Goal: Check status: Check status

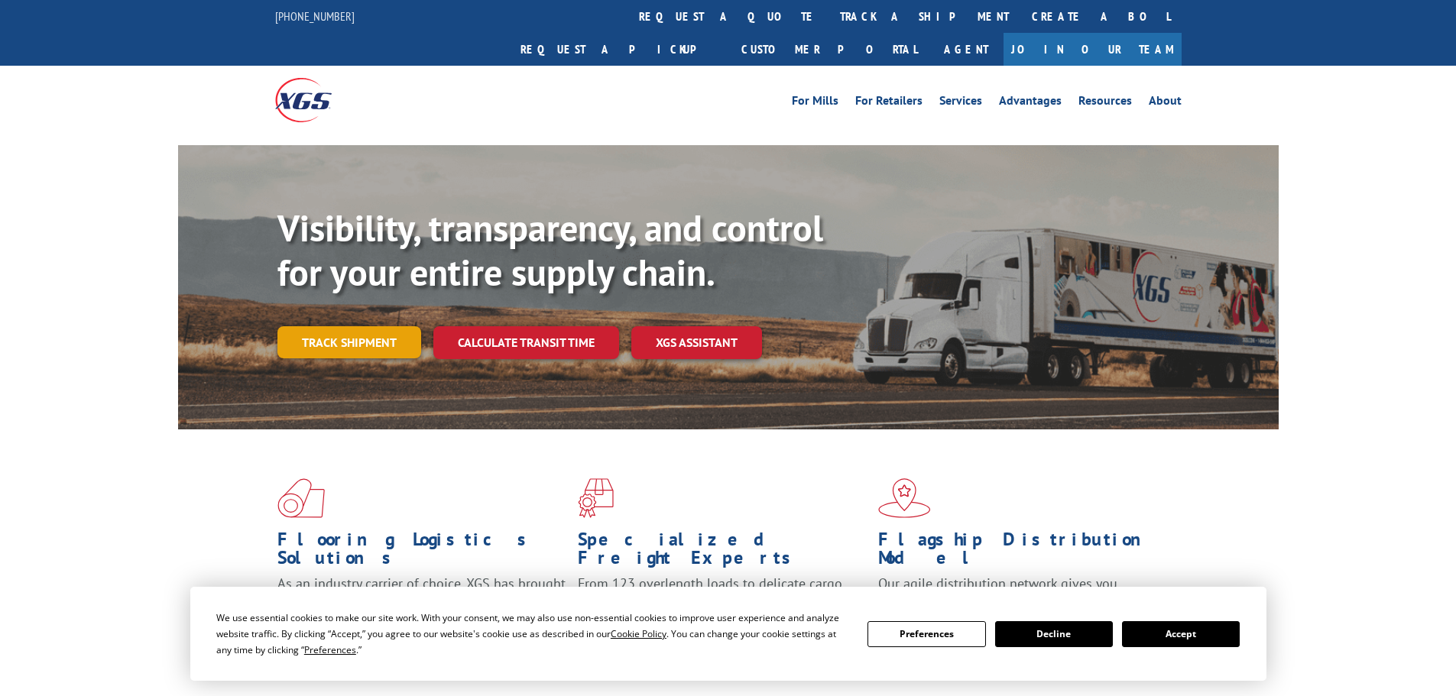
click at [391, 326] on link "Track shipment" at bounding box center [349, 342] width 144 height 32
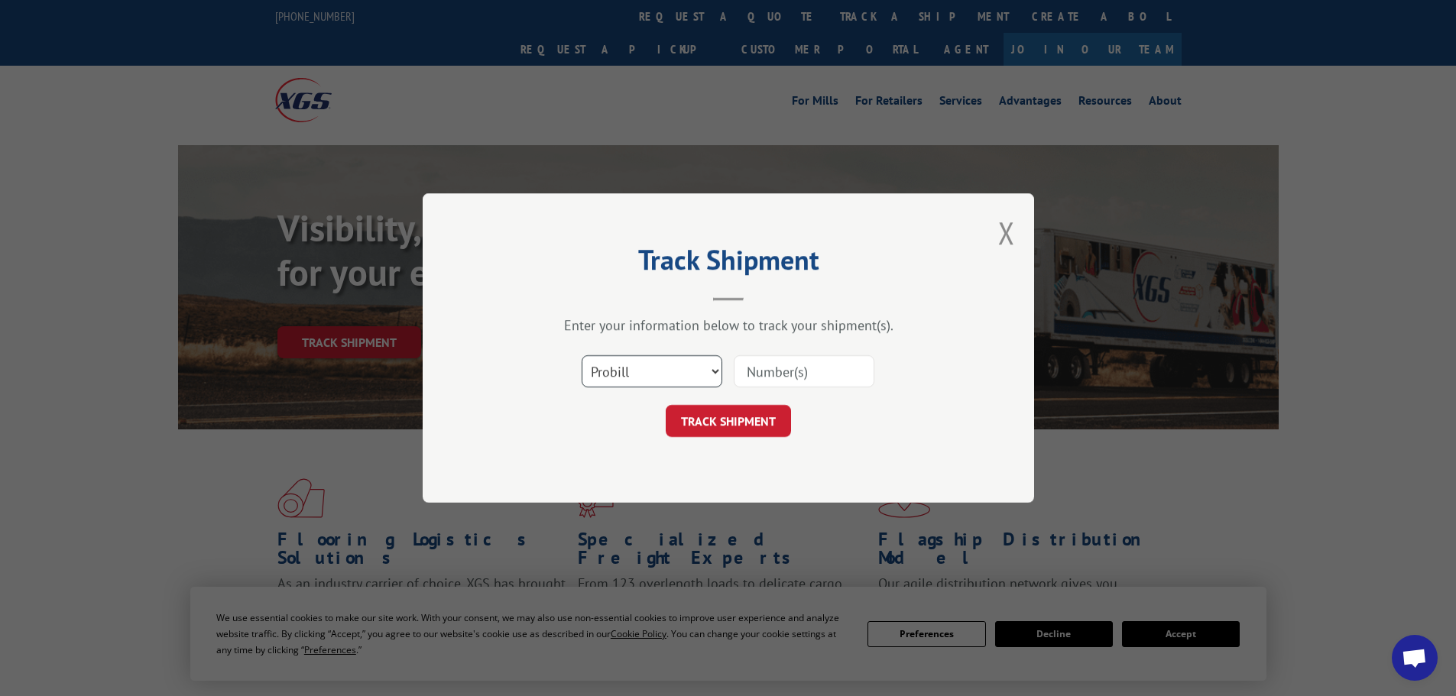
click at [699, 376] on select "Select category... Probill BOL PO" at bounding box center [652, 371] width 141 height 32
select select "bol"
click at [582, 355] on select "Select category... Probill BOL PO" at bounding box center [652, 371] width 141 height 32
paste input "7000647"
type input "7000647"
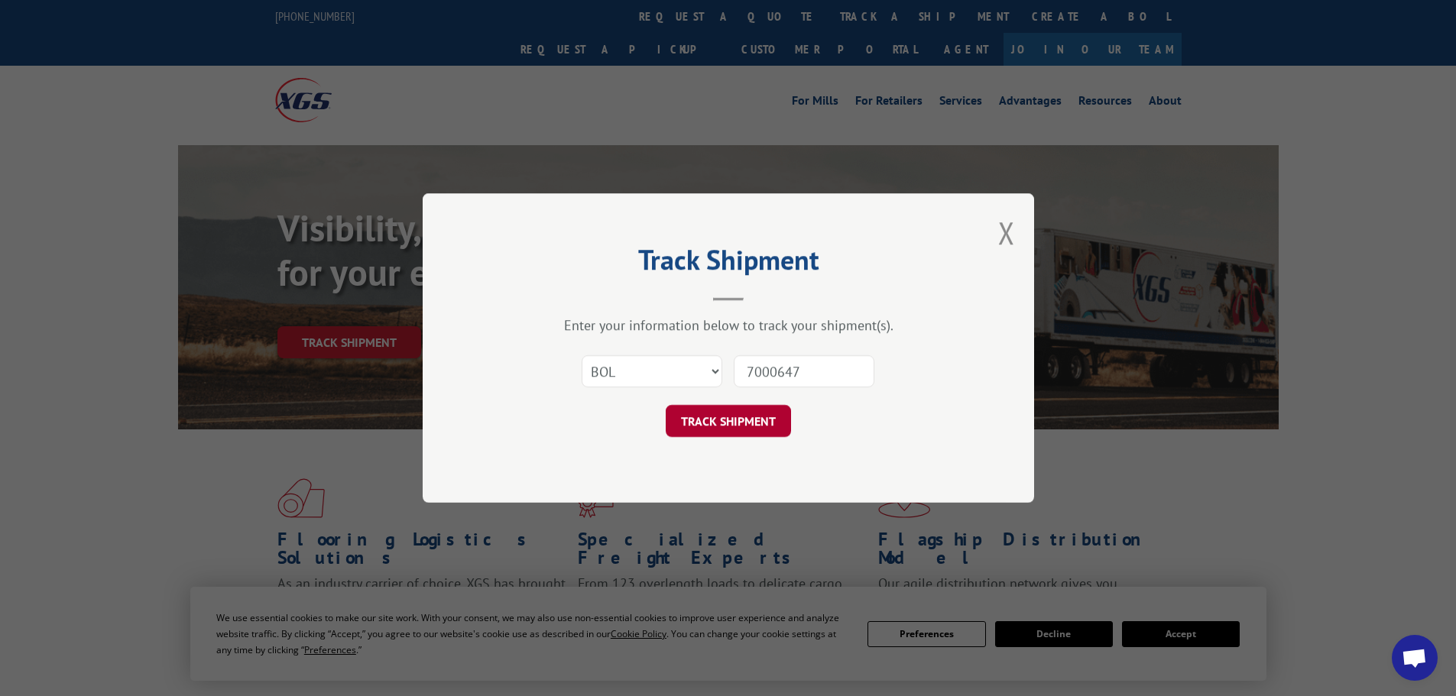
click at [725, 414] on button "TRACK SHIPMENT" at bounding box center [728, 421] width 125 height 32
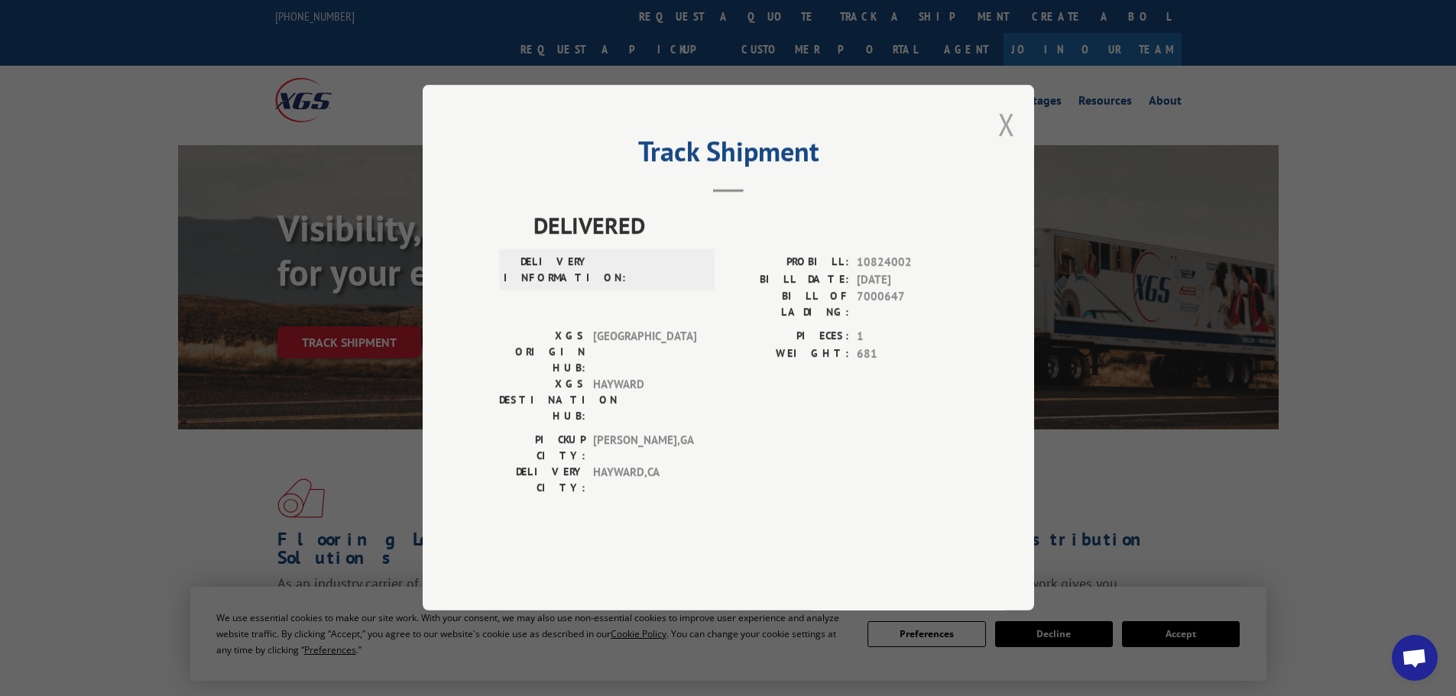
click at [1003, 144] on button "Close modal" at bounding box center [1006, 124] width 17 height 41
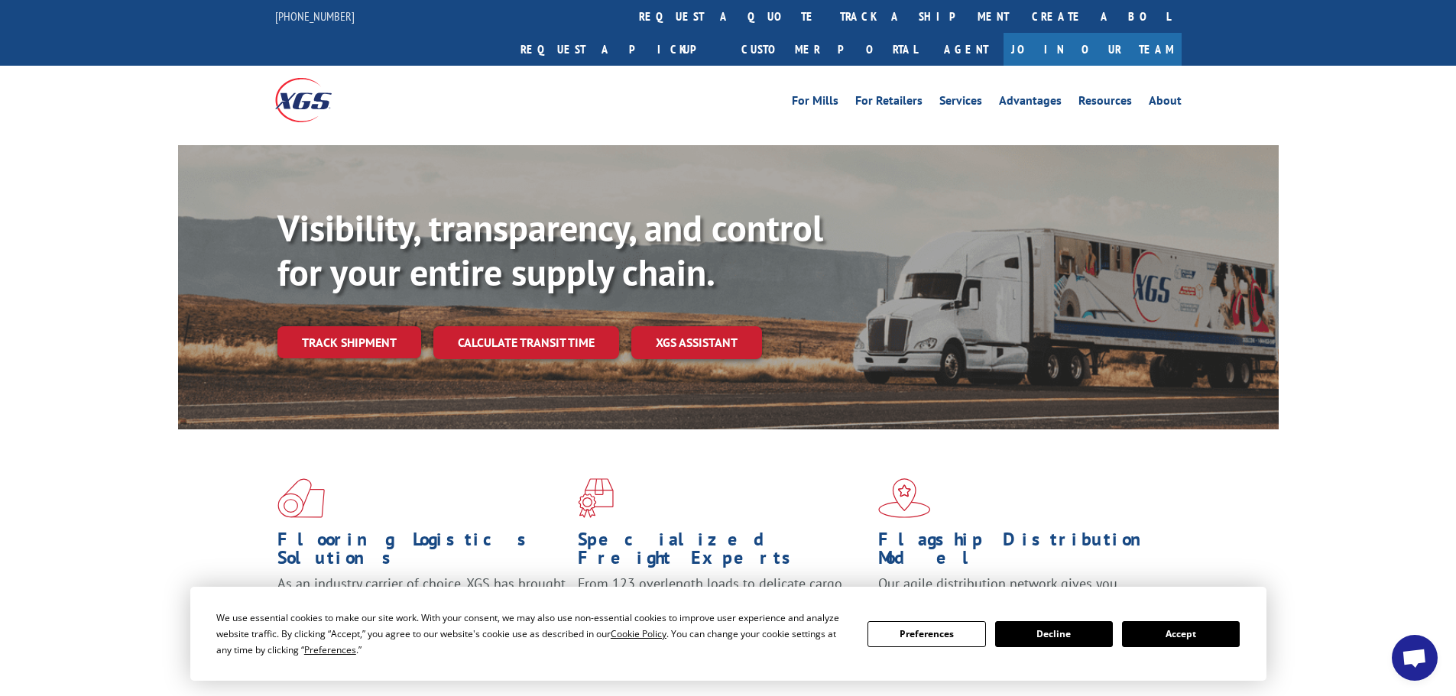
click at [1176, 641] on button "Accept" at bounding box center [1181, 635] width 118 height 26
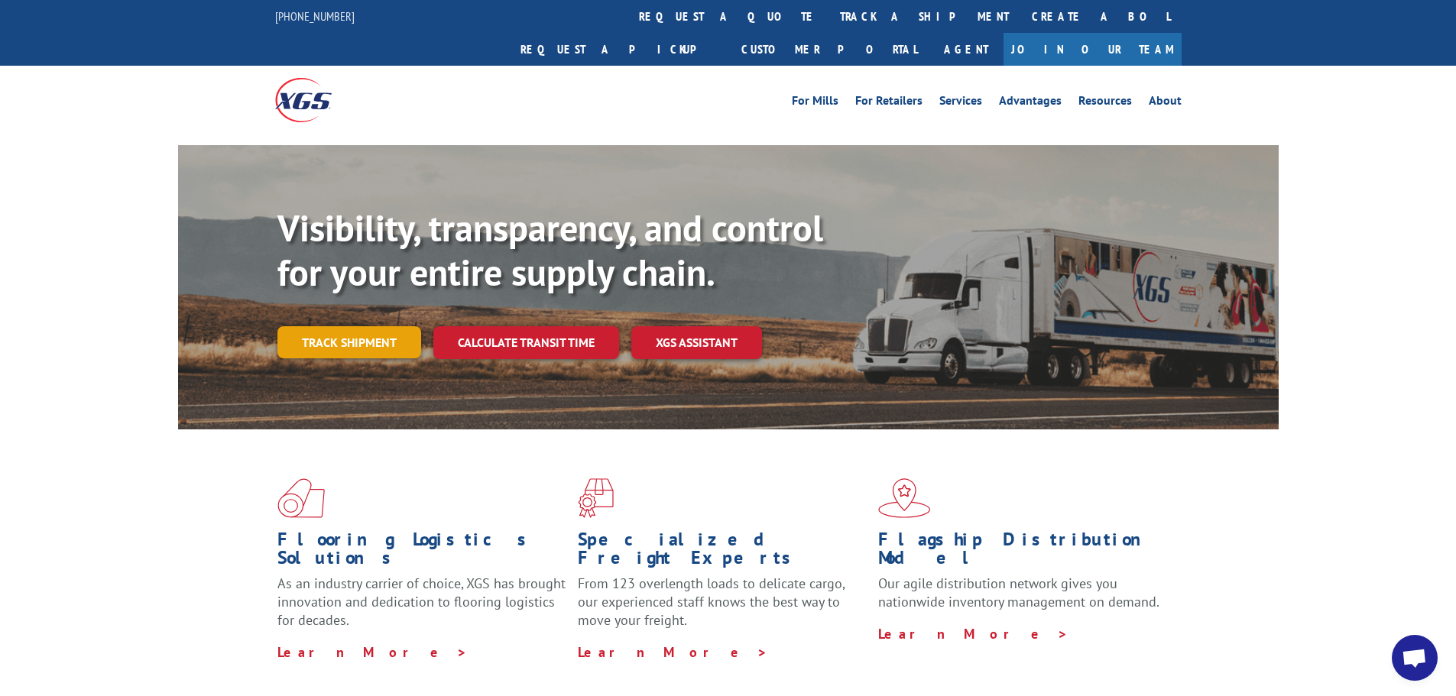
click at [344, 326] on link "Track shipment" at bounding box center [349, 342] width 144 height 32
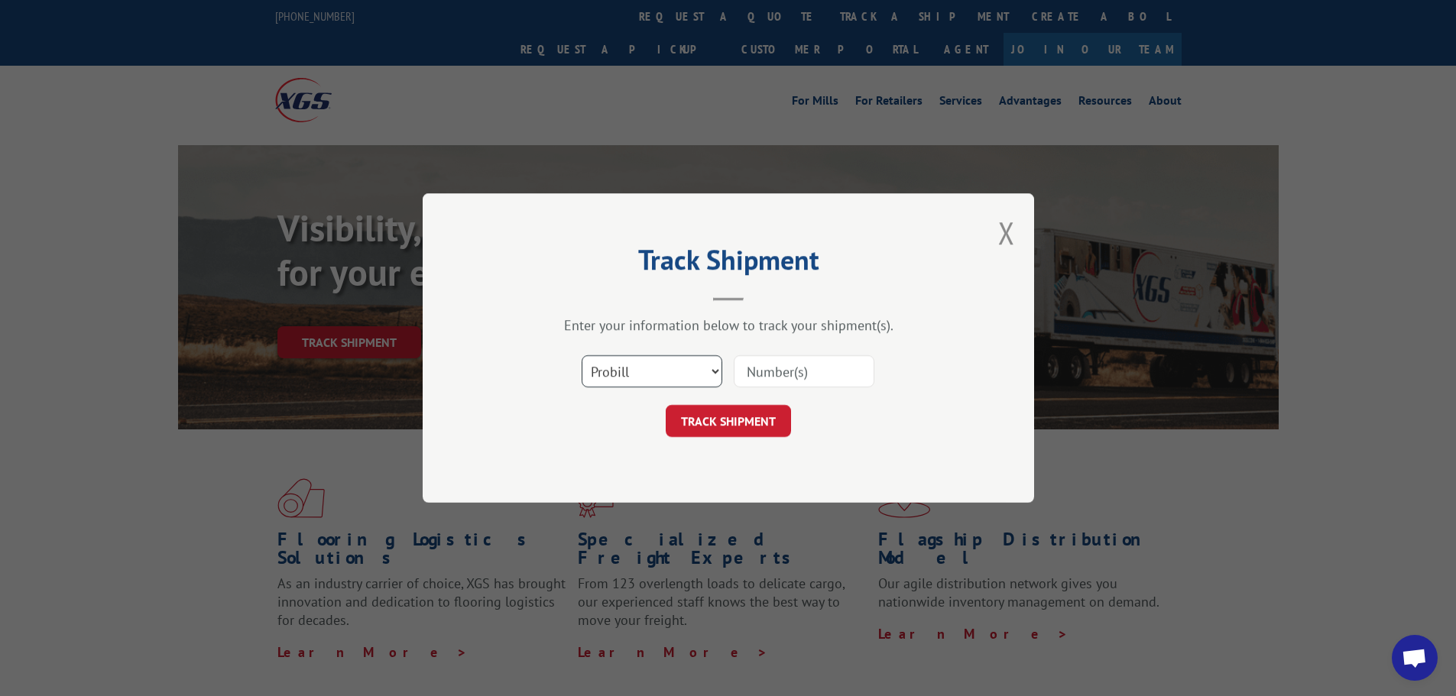
click at [700, 373] on select "Select category... Probill BOL PO" at bounding box center [652, 371] width 141 height 32
select select "bol"
click at [582, 355] on select "Select category... Probill BOL PO" at bounding box center [652, 371] width 141 height 32
paste input "7000647"
type input "7000647"
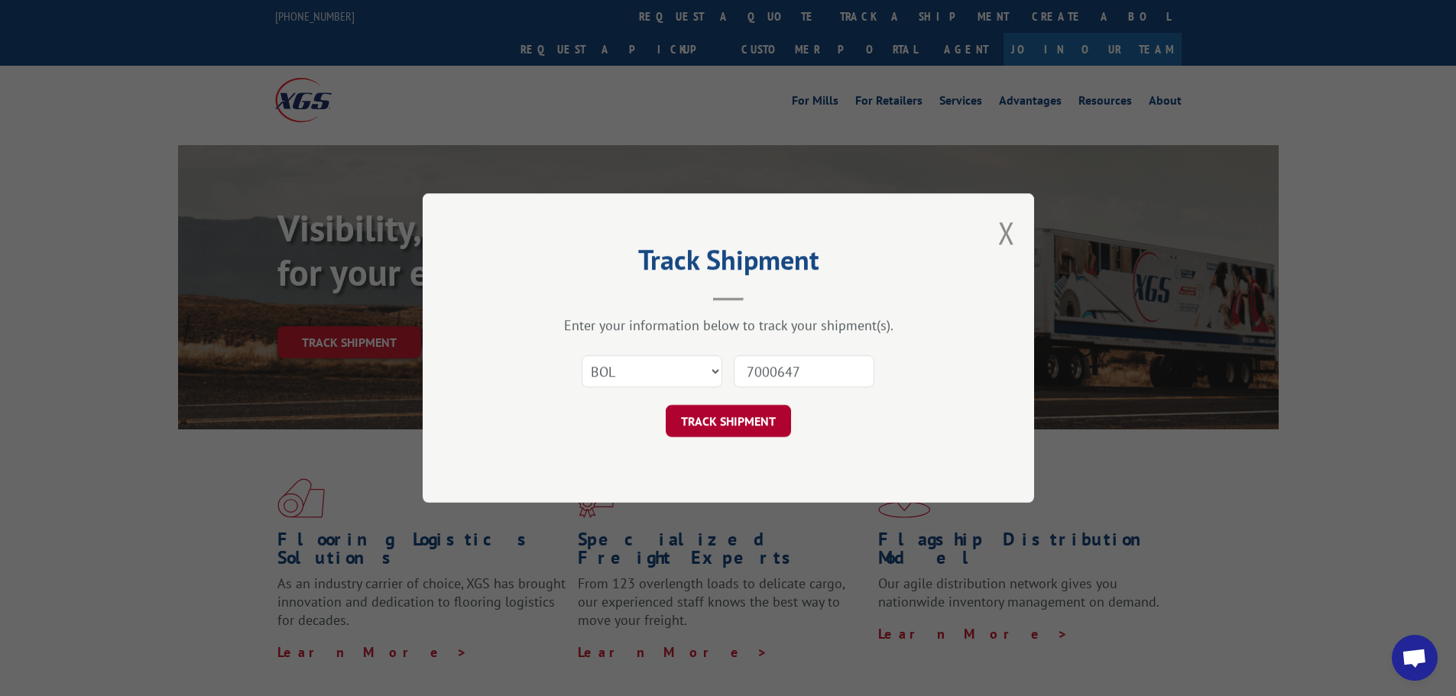
click at [725, 413] on button "TRACK SHIPMENT" at bounding box center [728, 421] width 125 height 32
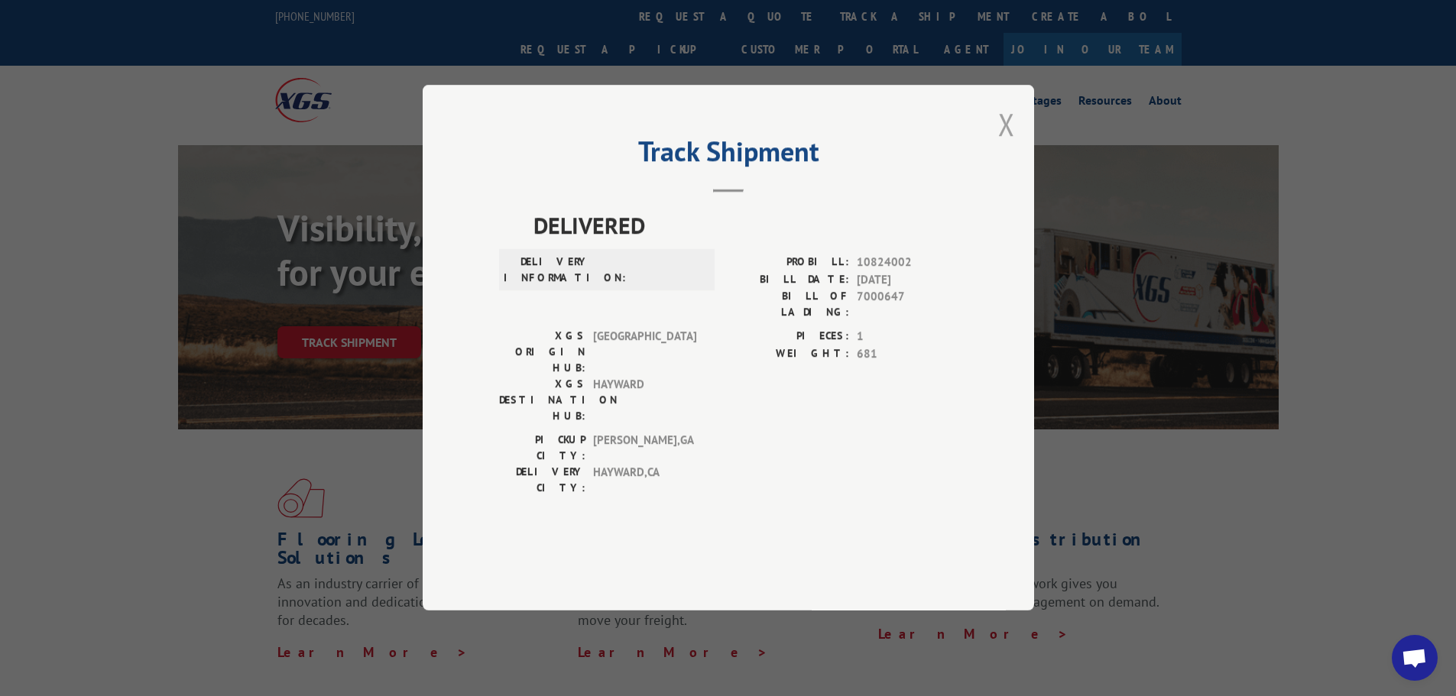
click at [1013, 144] on button "Close modal" at bounding box center [1006, 124] width 17 height 41
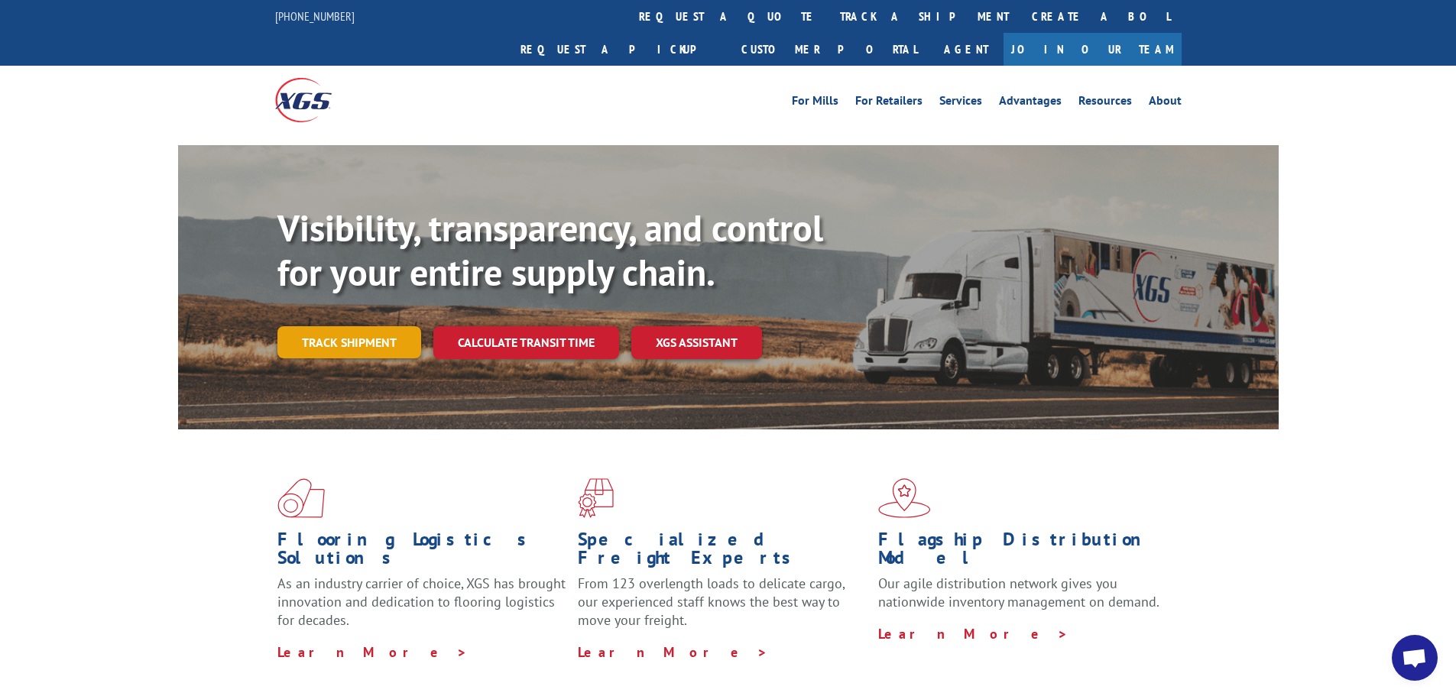
click at [333, 326] on link "Track shipment" at bounding box center [349, 342] width 144 height 32
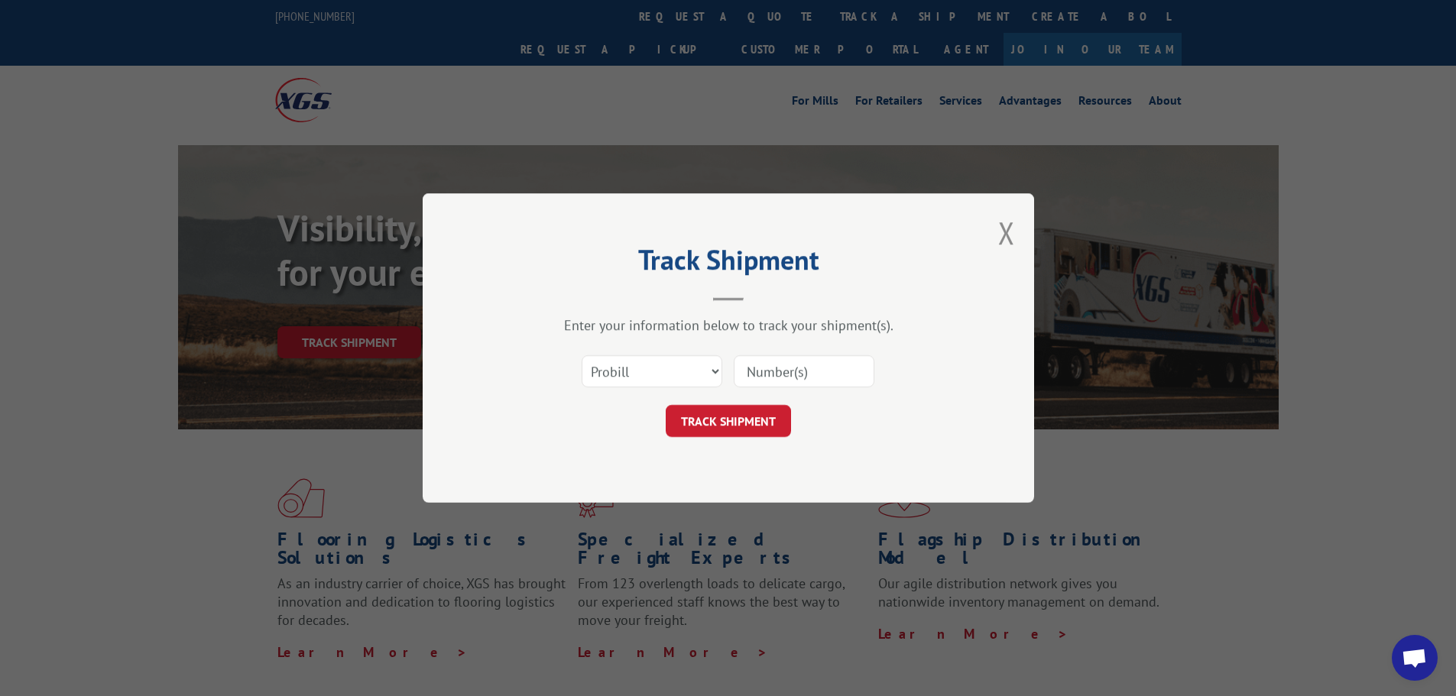
click at [786, 371] on input at bounding box center [804, 371] width 141 height 32
paste input "17473049"
type input "17473049"
click at [719, 417] on button "TRACK SHIPMENT" at bounding box center [728, 421] width 125 height 32
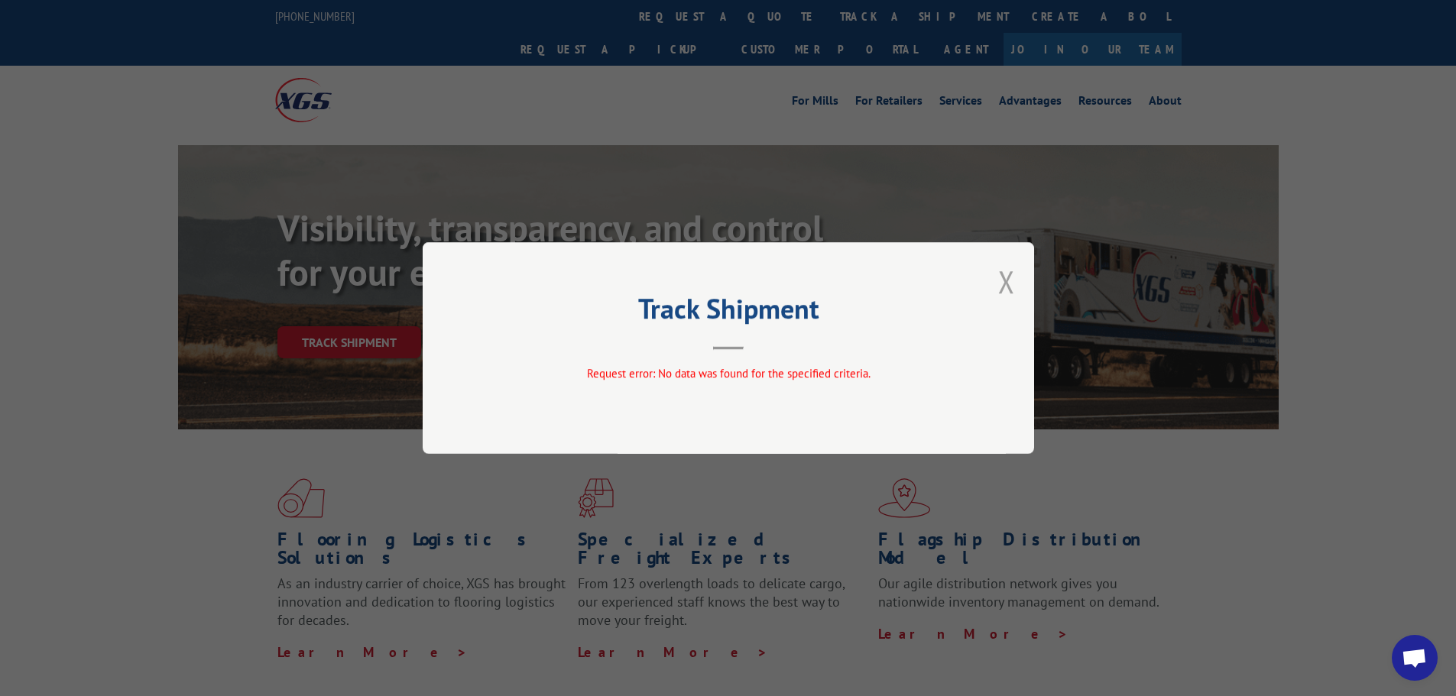
click at [1011, 282] on button "Close modal" at bounding box center [1006, 281] width 17 height 41
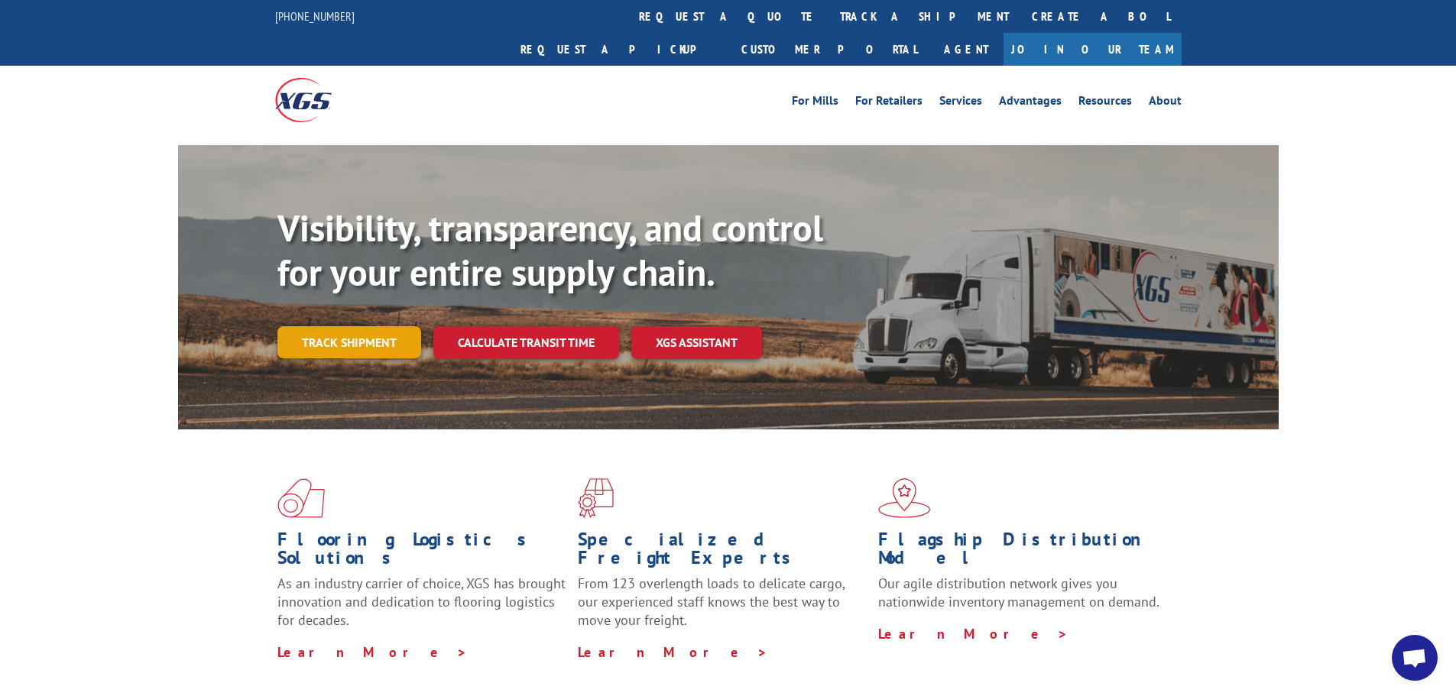
click at [410, 326] on link "Track shipment" at bounding box center [349, 342] width 144 height 32
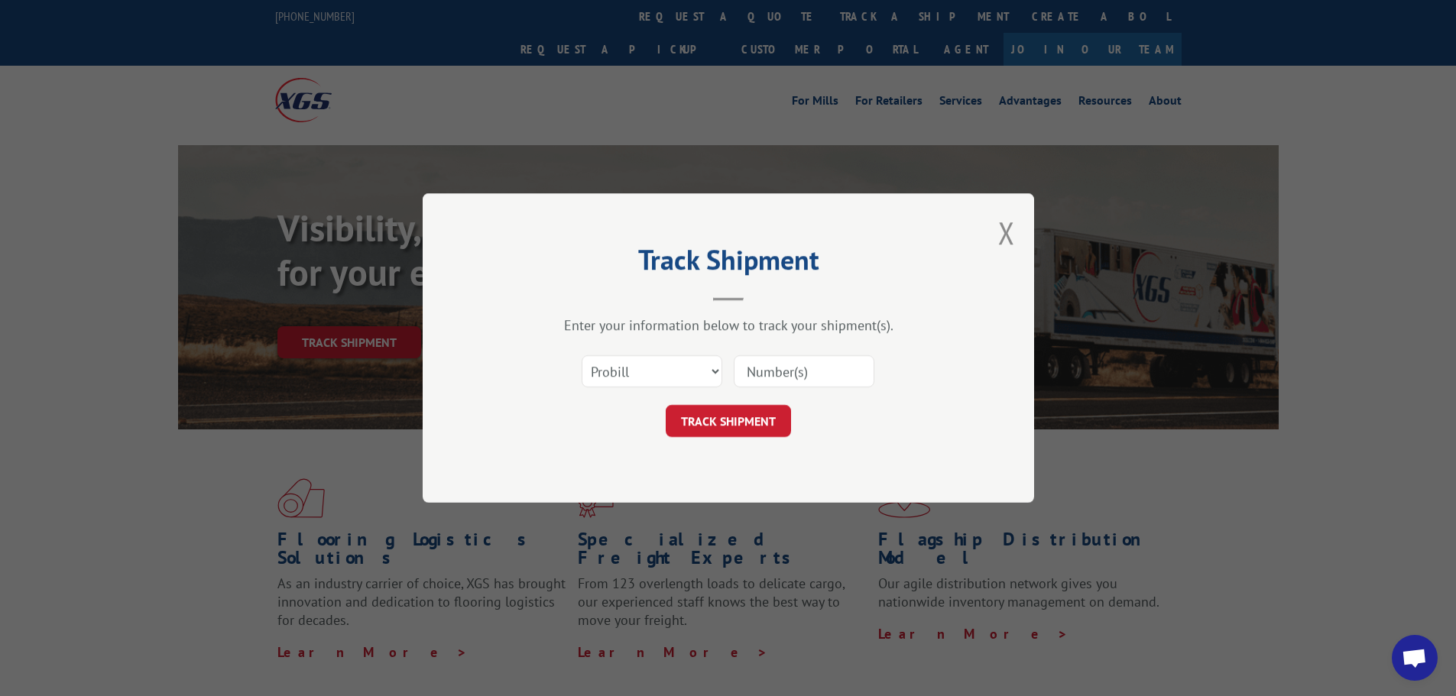
click at [660, 388] on div "Select category... Probill BOL PO" at bounding box center [652, 371] width 139 height 35
click at [663, 368] on select "Select category... Probill BOL PO" at bounding box center [652, 371] width 141 height 32
click at [582, 355] on select "Select category... Probill BOL PO" at bounding box center [652, 371] width 141 height 32
click at [680, 374] on select "Select category... Probill BOL PO" at bounding box center [652, 371] width 141 height 32
select select "bol"
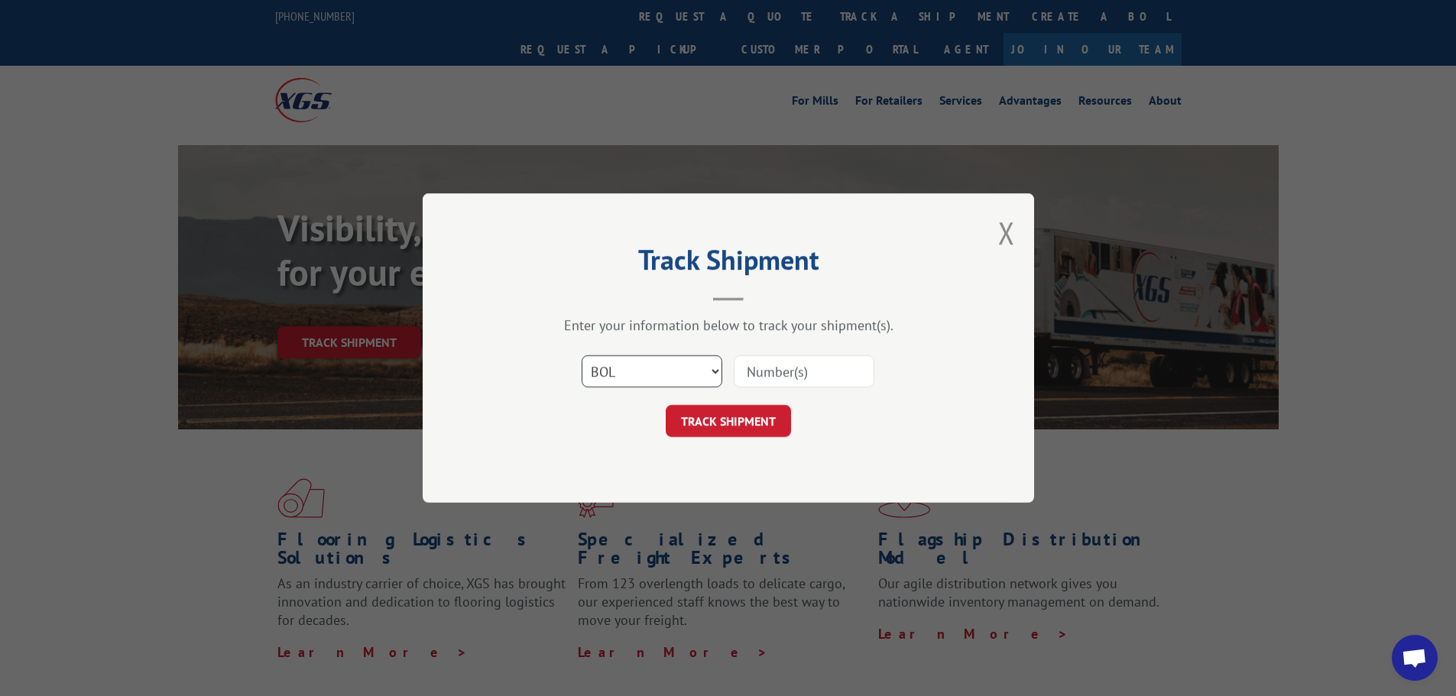
click at [582, 355] on select "Select category... Probill BOL PO" at bounding box center [652, 371] width 141 height 32
click at [793, 372] on input at bounding box center [804, 371] width 141 height 32
click at [782, 369] on input at bounding box center [804, 371] width 141 height 32
click at [759, 370] on input at bounding box center [804, 371] width 141 height 32
click at [757, 370] on input at bounding box center [804, 371] width 141 height 32
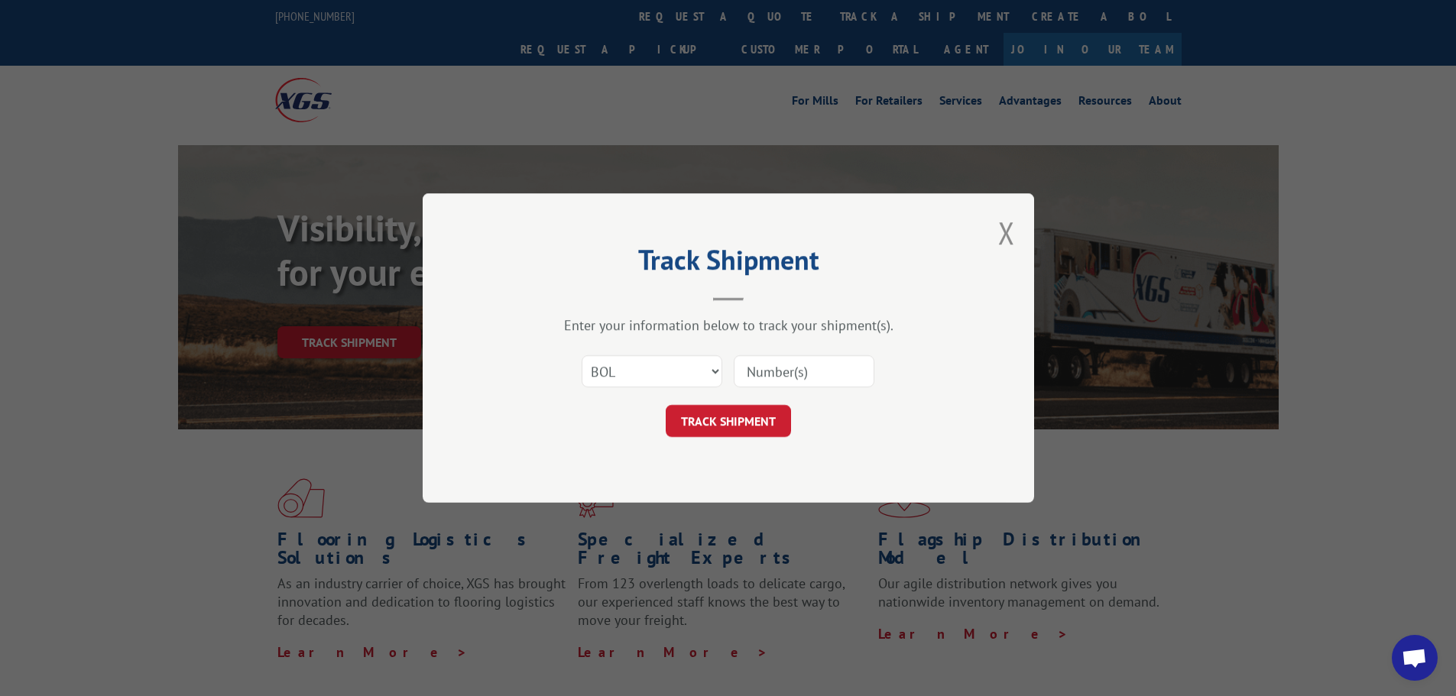
click at [761, 374] on input at bounding box center [804, 371] width 141 height 32
click at [774, 369] on input at bounding box center [804, 371] width 141 height 32
click at [781, 372] on input at bounding box center [804, 371] width 141 height 32
click at [789, 373] on input at bounding box center [804, 371] width 141 height 32
click at [793, 374] on input at bounding box center [804, 371] width 141 height 32
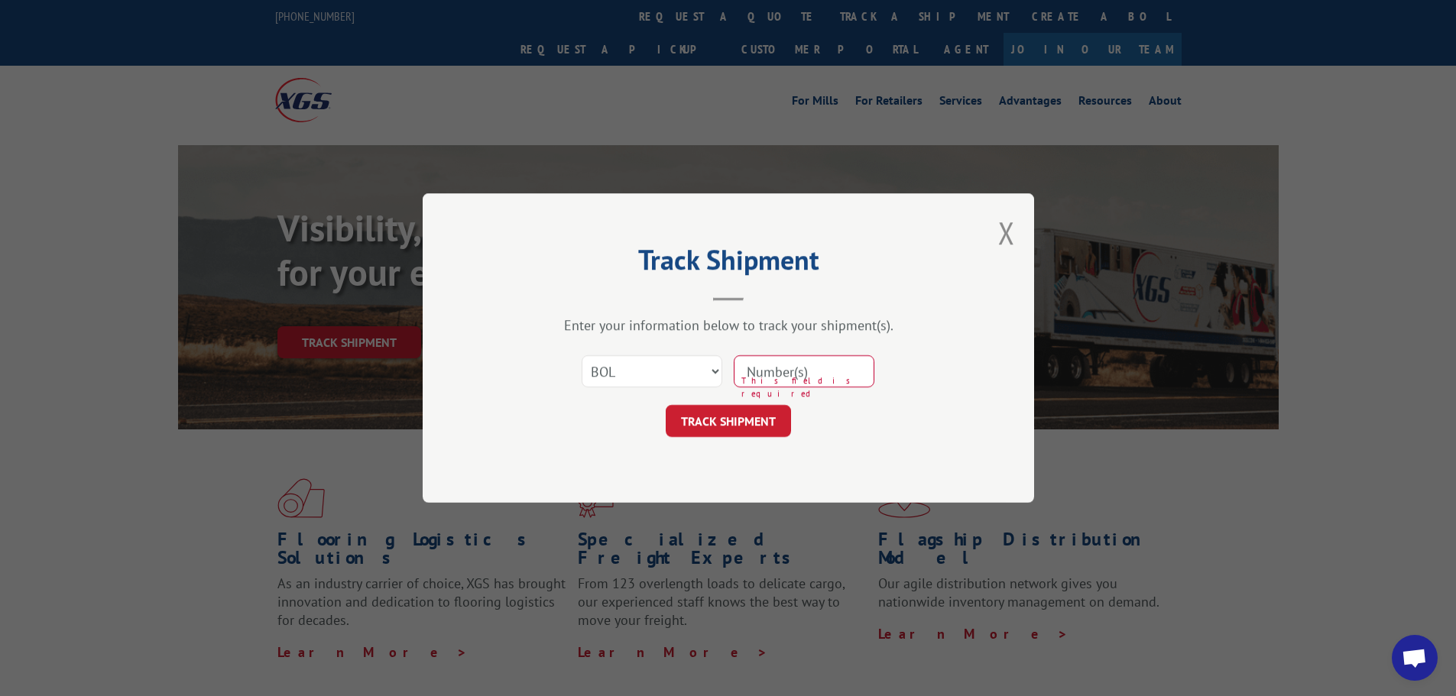
click at [748, 457] on div "Track Shipment Enter your information below to track your shipment(s). Select c…" at bounding box center [729, 348] width 612 height 310
click at [767, 378] on input at bounding box center [804, 371] width 141 height 32
click at [798, 374] on input at bounding box center [804, 371] width 141 height 32
click at [799, 372] on input at bounding box center [804, 371] width 141 height 32
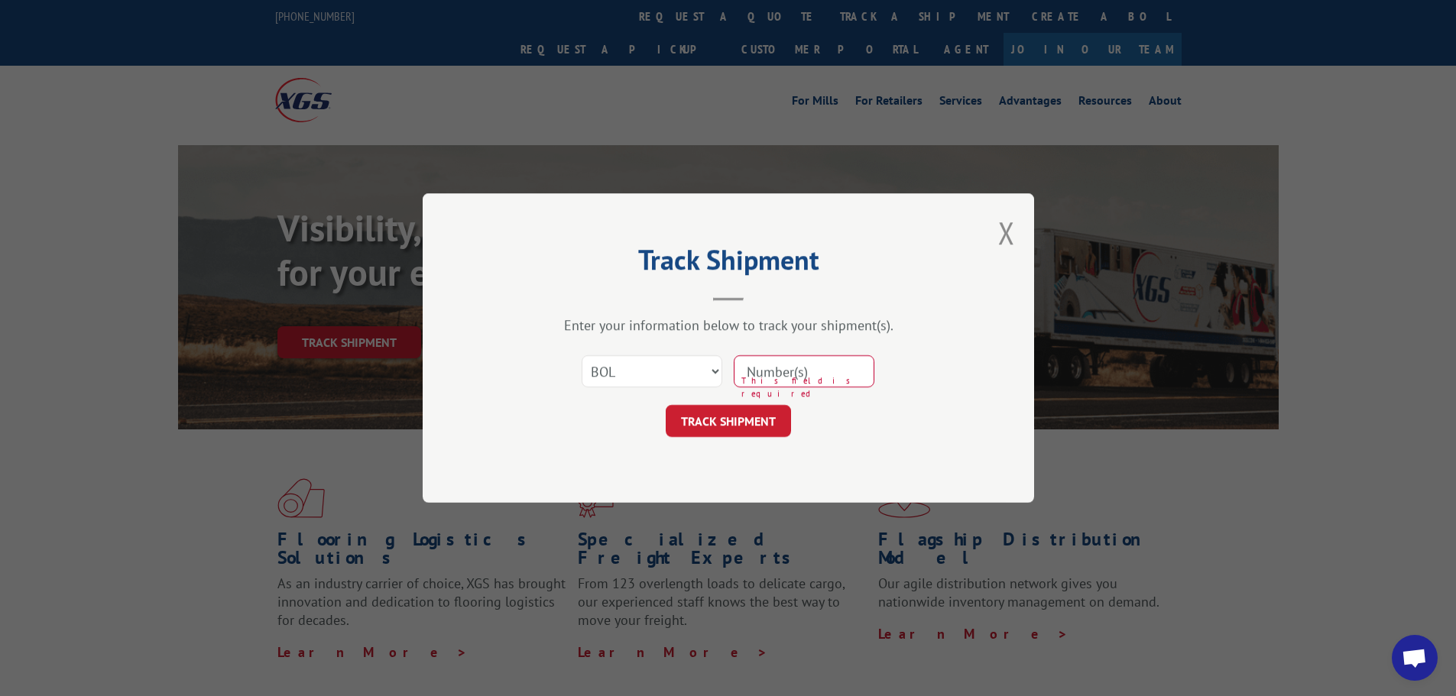
click at [799, 372] on input at bounding box center [804, 371] width 141 height 32
click at [794, 373] on input at bounding box center [804, 371] width 141 height 32
click at [790, 372] on input at bounding box center [804, 371] width 141 height 32
click at [782, 373] on input at bounding box center [804, 371] width 141 height 32
click at [774, 372] on input at bounding box center [804, 371] width 141 height 32
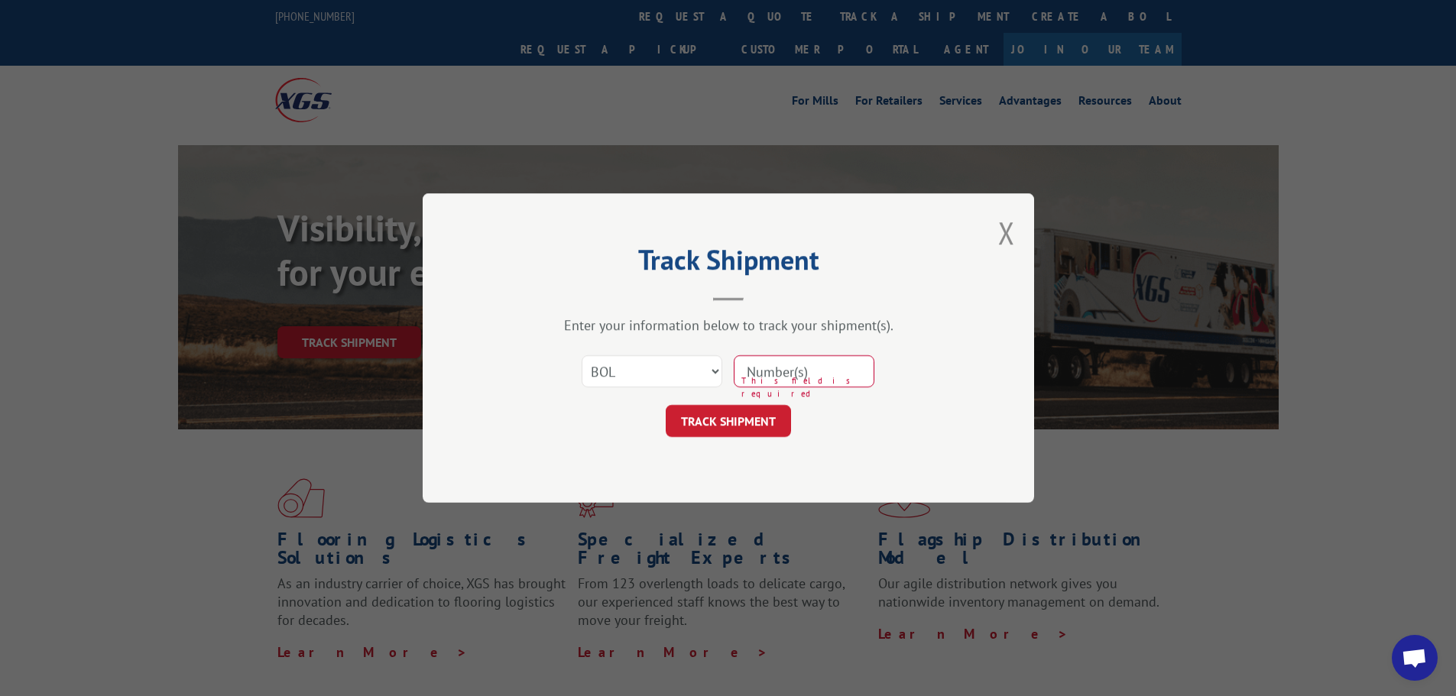
click at [768, 373] on input at bounding box center [804, 371] width 141 height 32
click at [761, 375] on input at bounding box center [804, 371] width 141 height 32
click at [757, 375] on input at bounding box center [804, 371] width 141 height 32
click at [1011, 244] on button "Close modal" at bounding box center [1006, 233] width 17 height 41
